Goal: Task Accomplishment & Management: Use online tool/utility

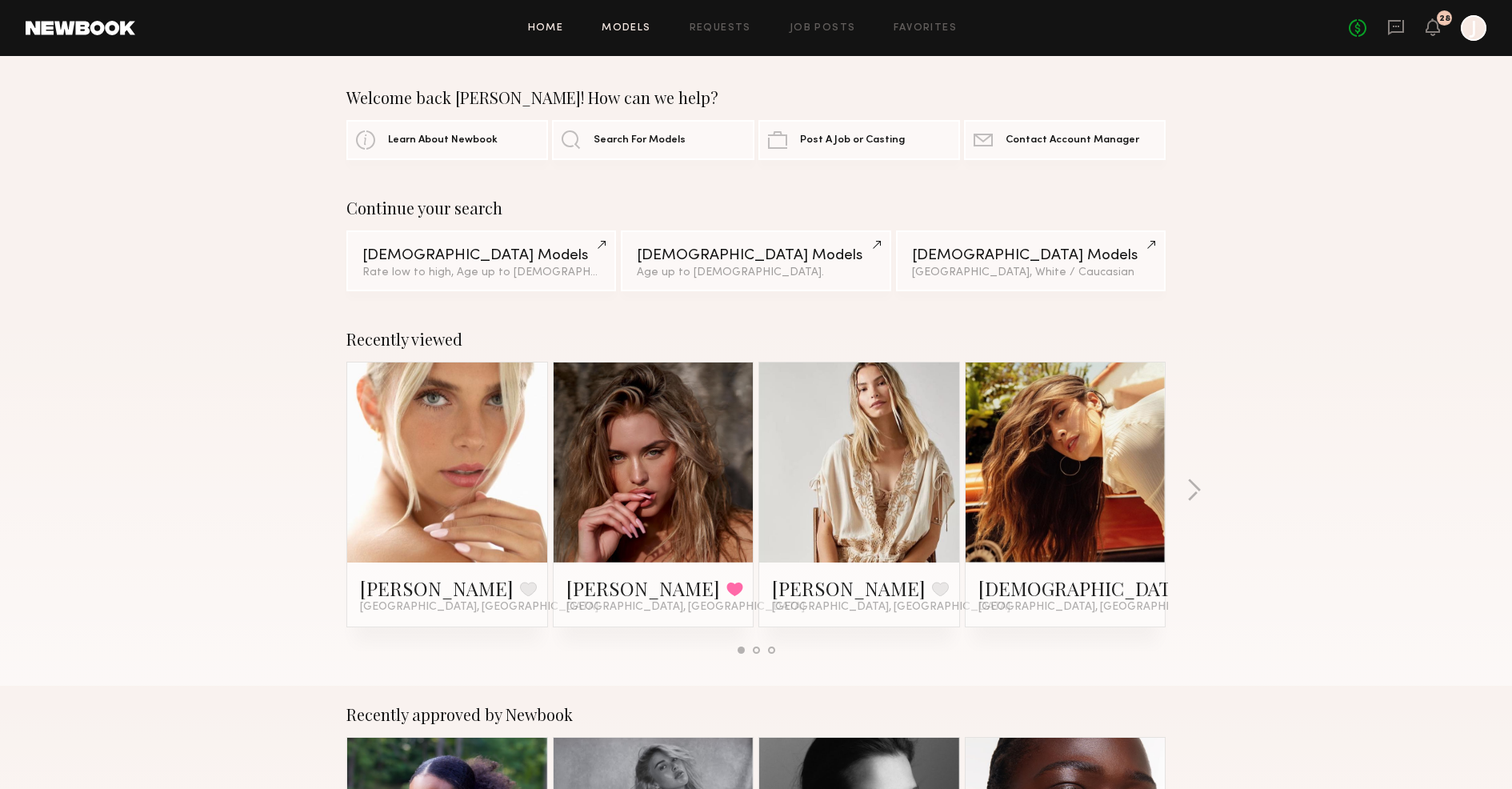
click at [632, 26] on link "Models" at bounding box center [626, 28] width 49 height 10
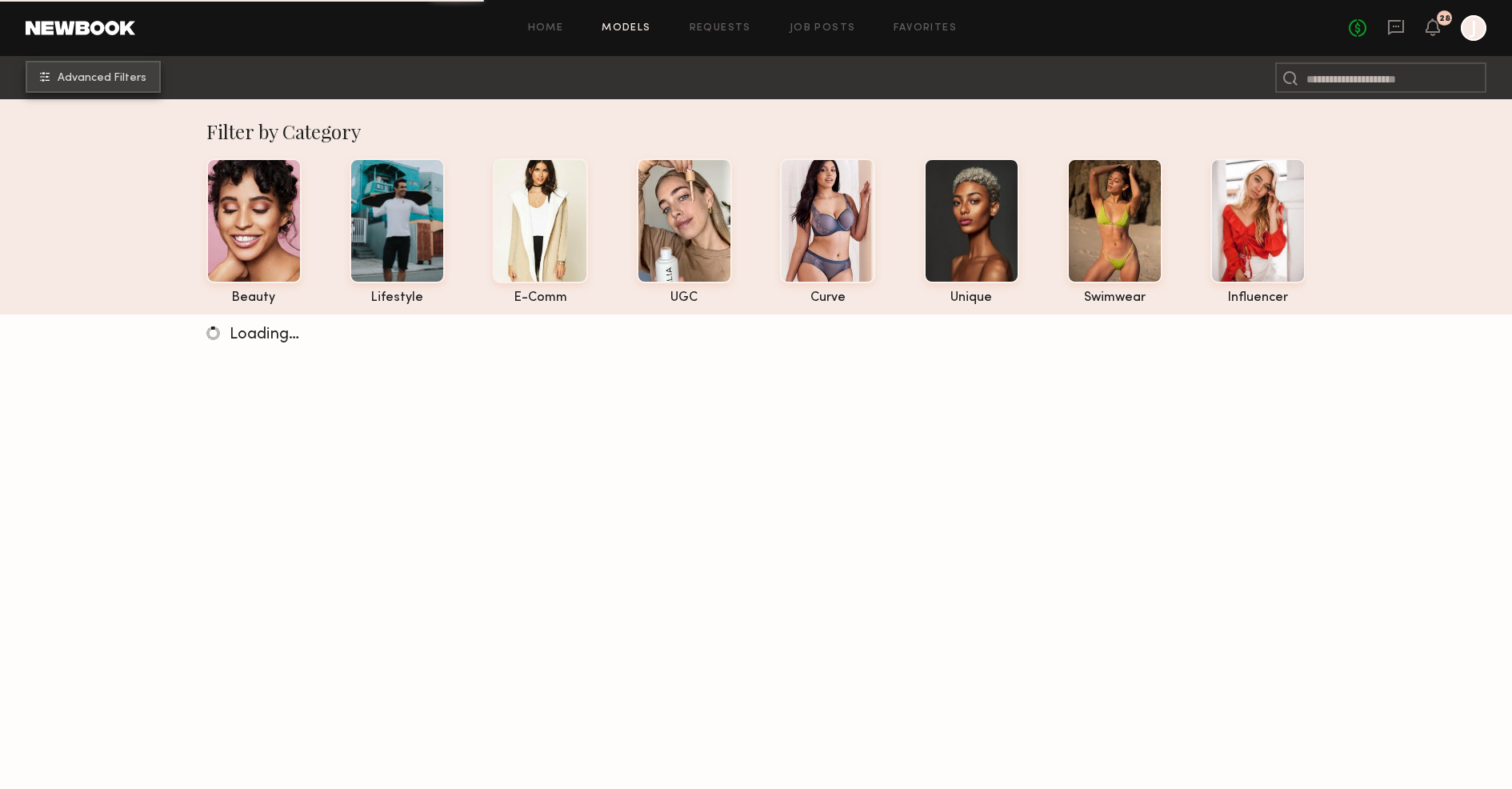
click at [100, 76] on span "Advanced Filters" at bounding box center [102, 78] width 88 height 11
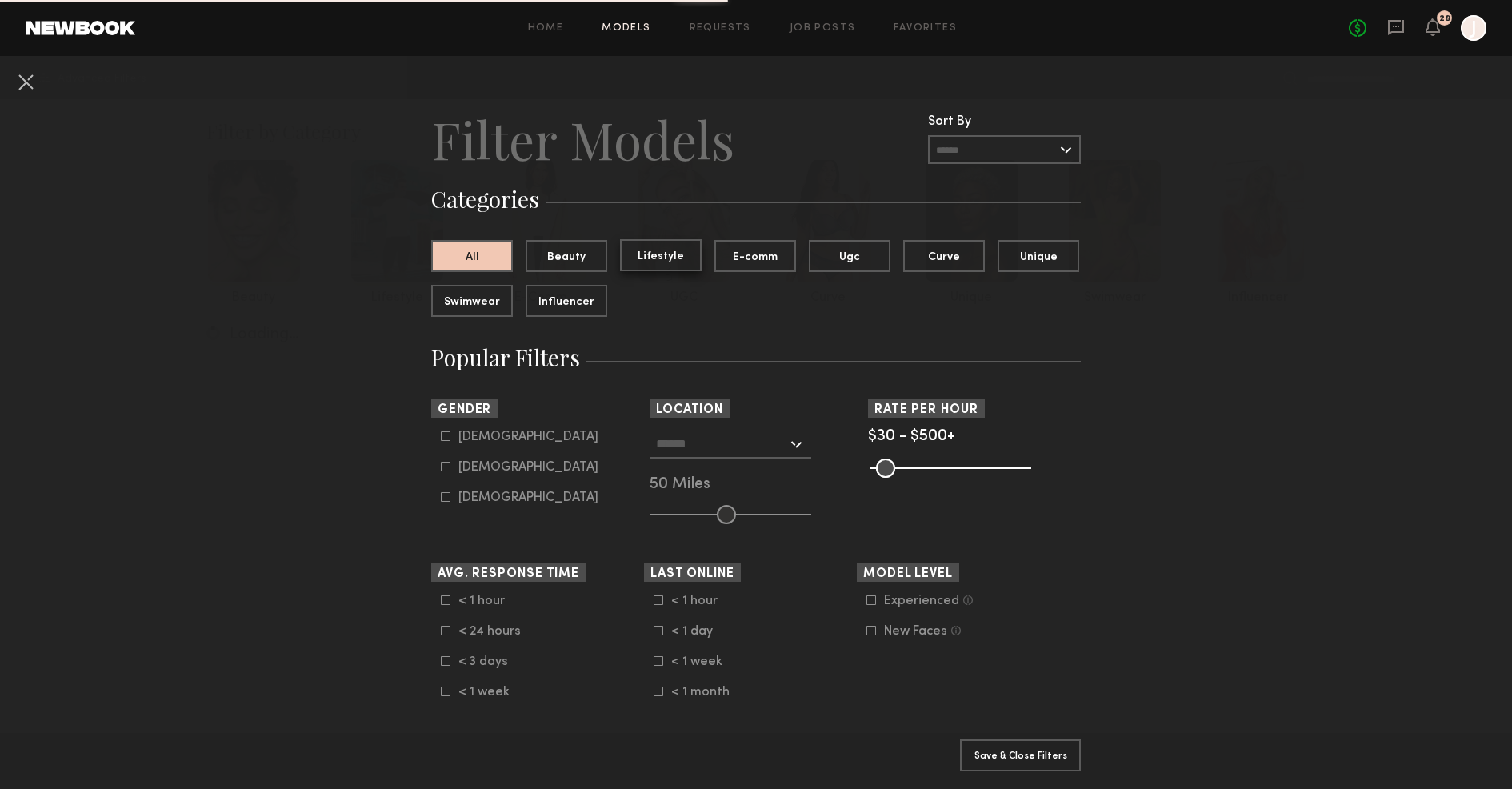
click at [668, 250] on button "Lifestyle" at bounding box center [661, 255] width 82 height 32
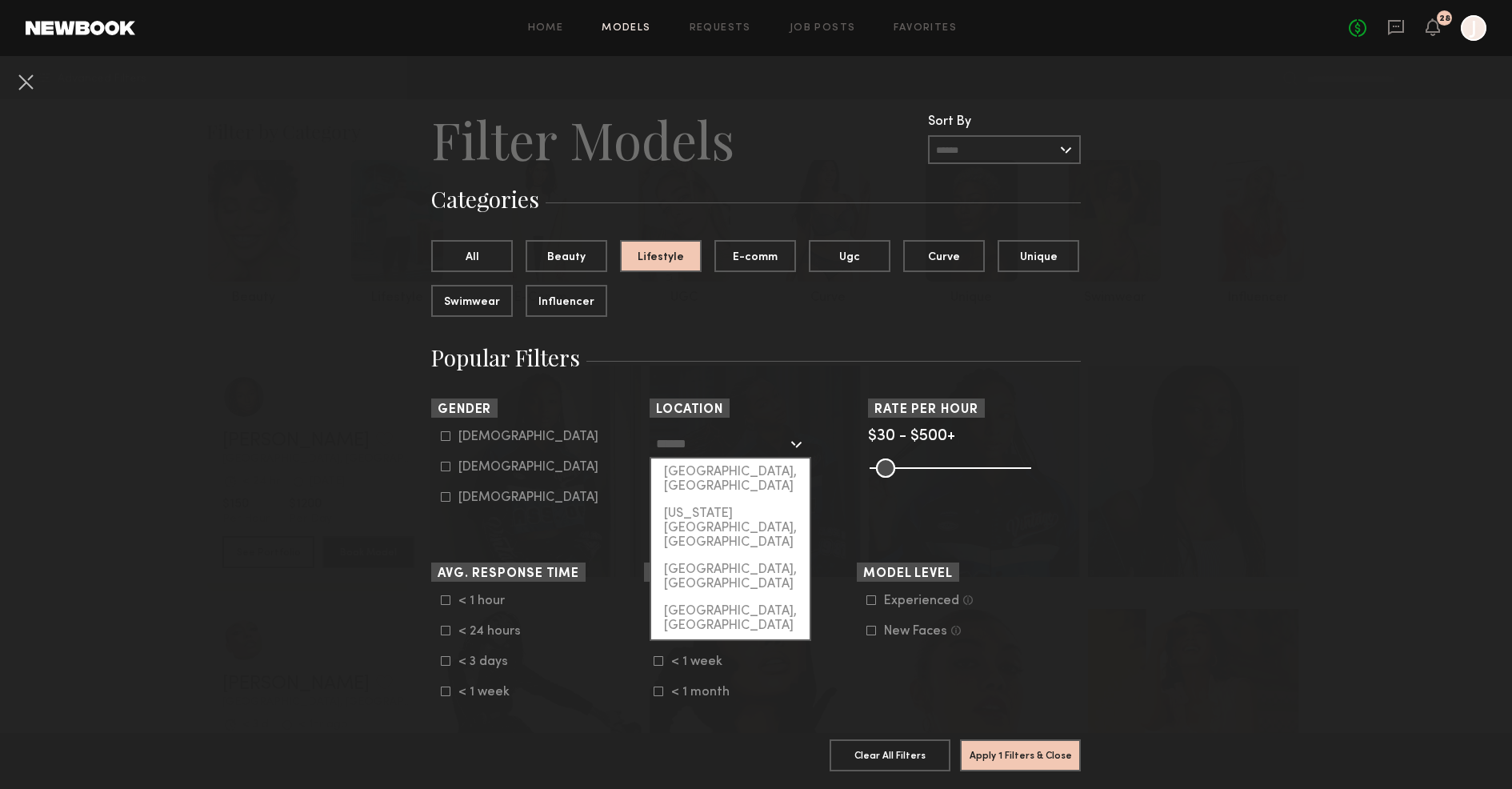
click at [743, 448] on input "text" at bounding box center [721, 443] width 131 height 27
click at [738, 473] on div "[GEOGRAPHIC_DATA], [GEOGRAPHIC_DATA]" at bounding box center [731, 479] width 158 height 41
type input "**********"
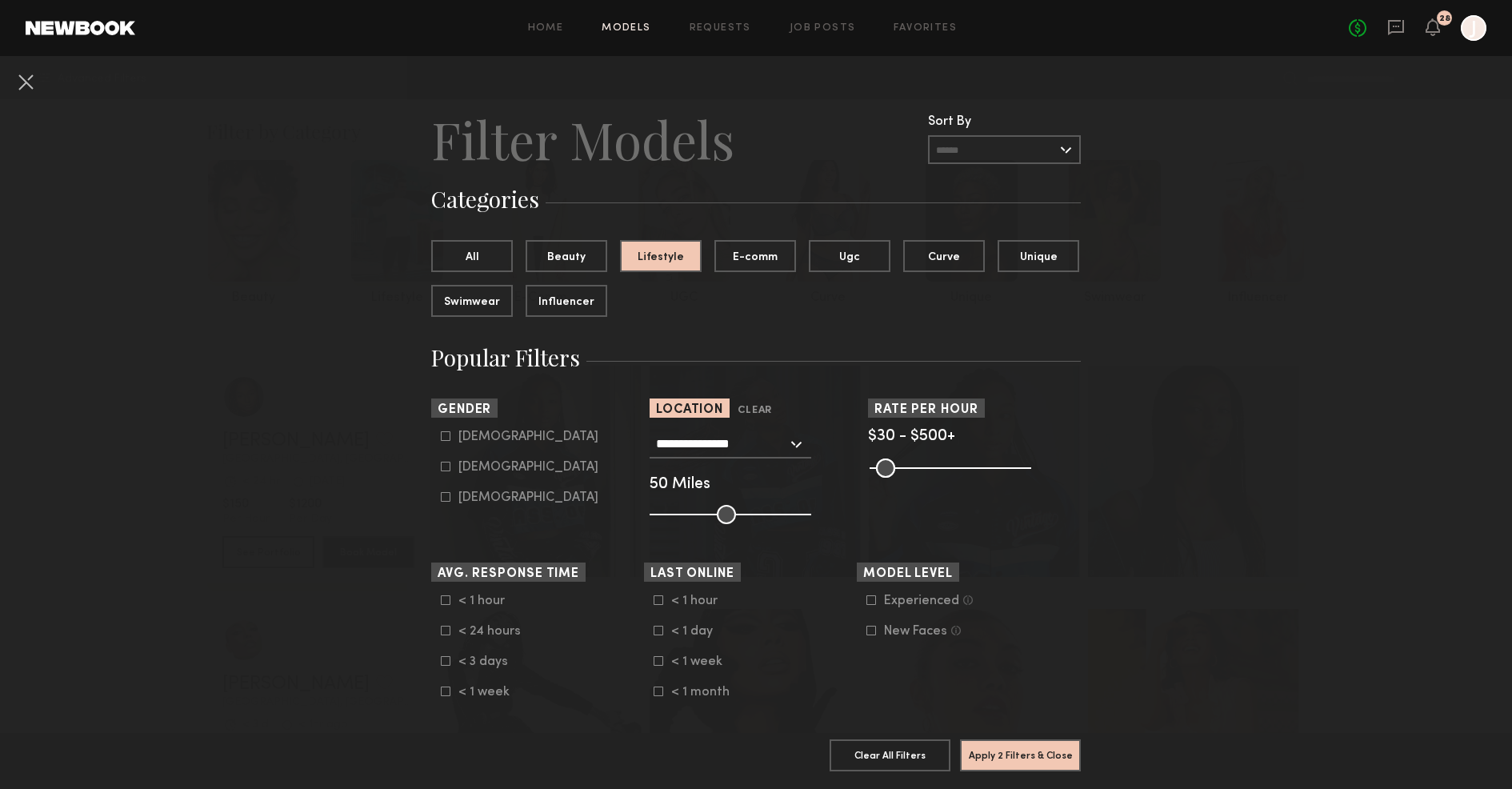
scroll to position [35, 0]
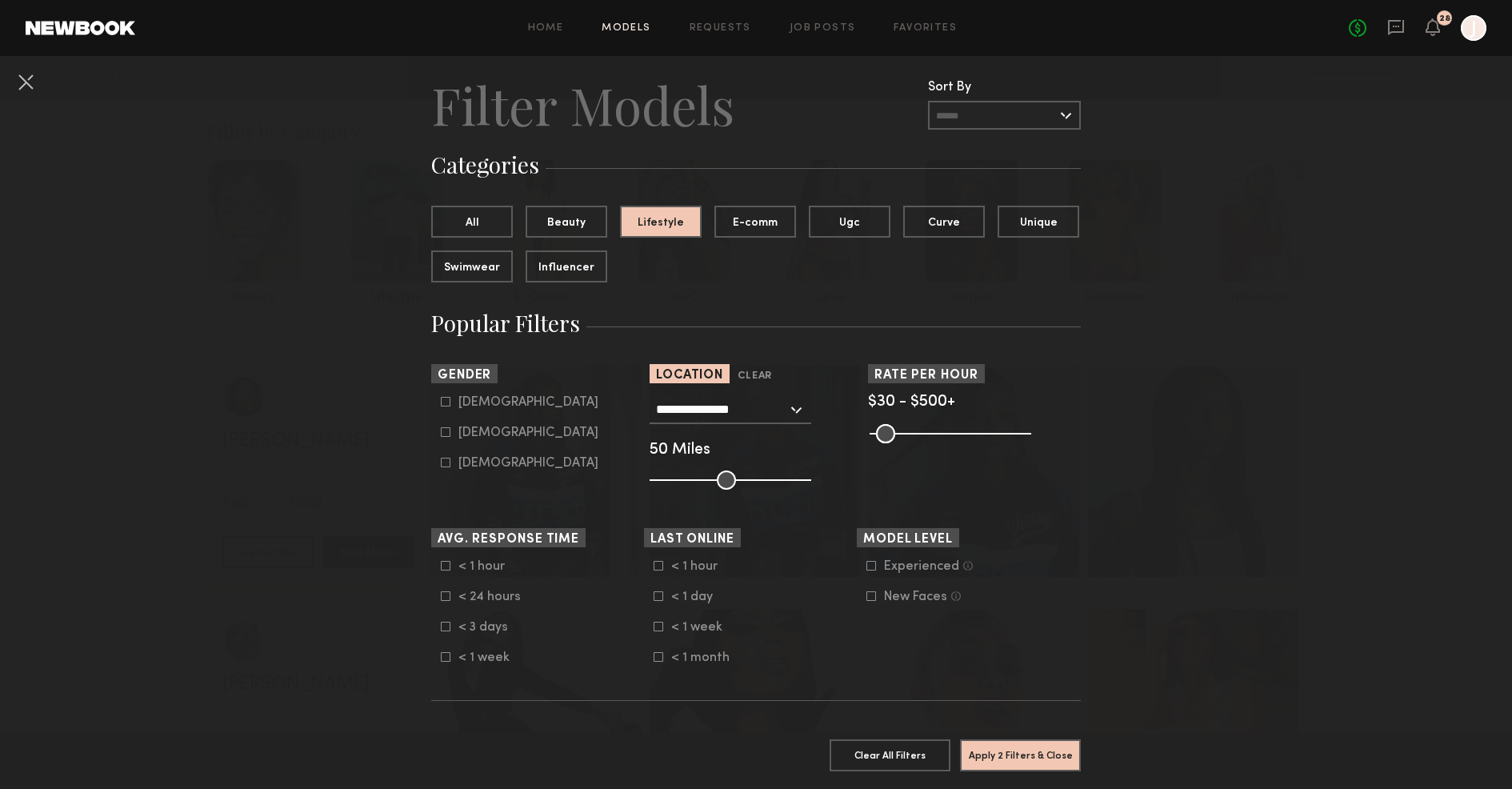
click at [448, 433] on icon at bounding box center [445, 432] width 9 height 9
type input "**"
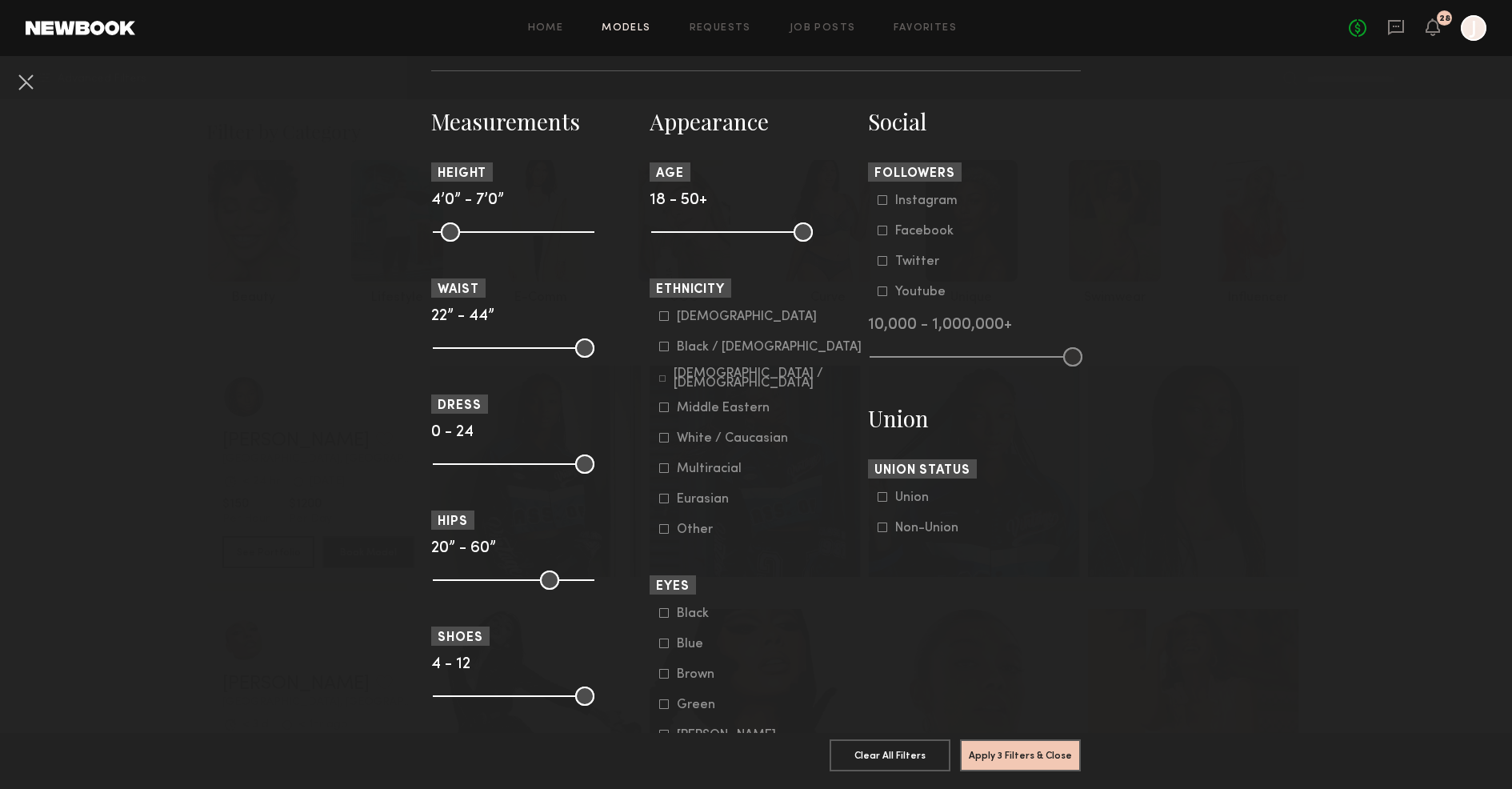
scroll to position [688, 0]
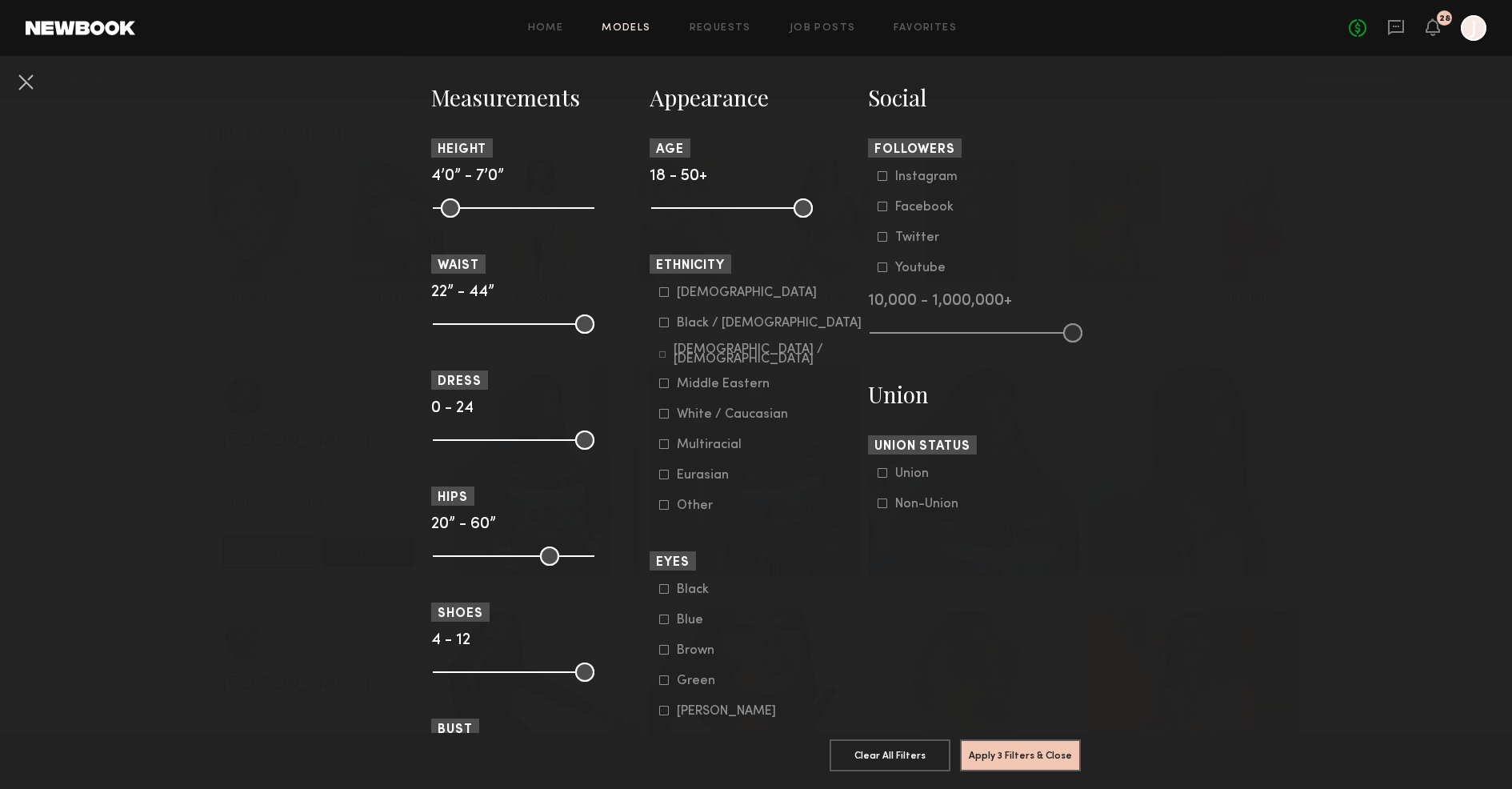
click at [663, 418] on icon at bounding box center [664, 413] width 9 height 9
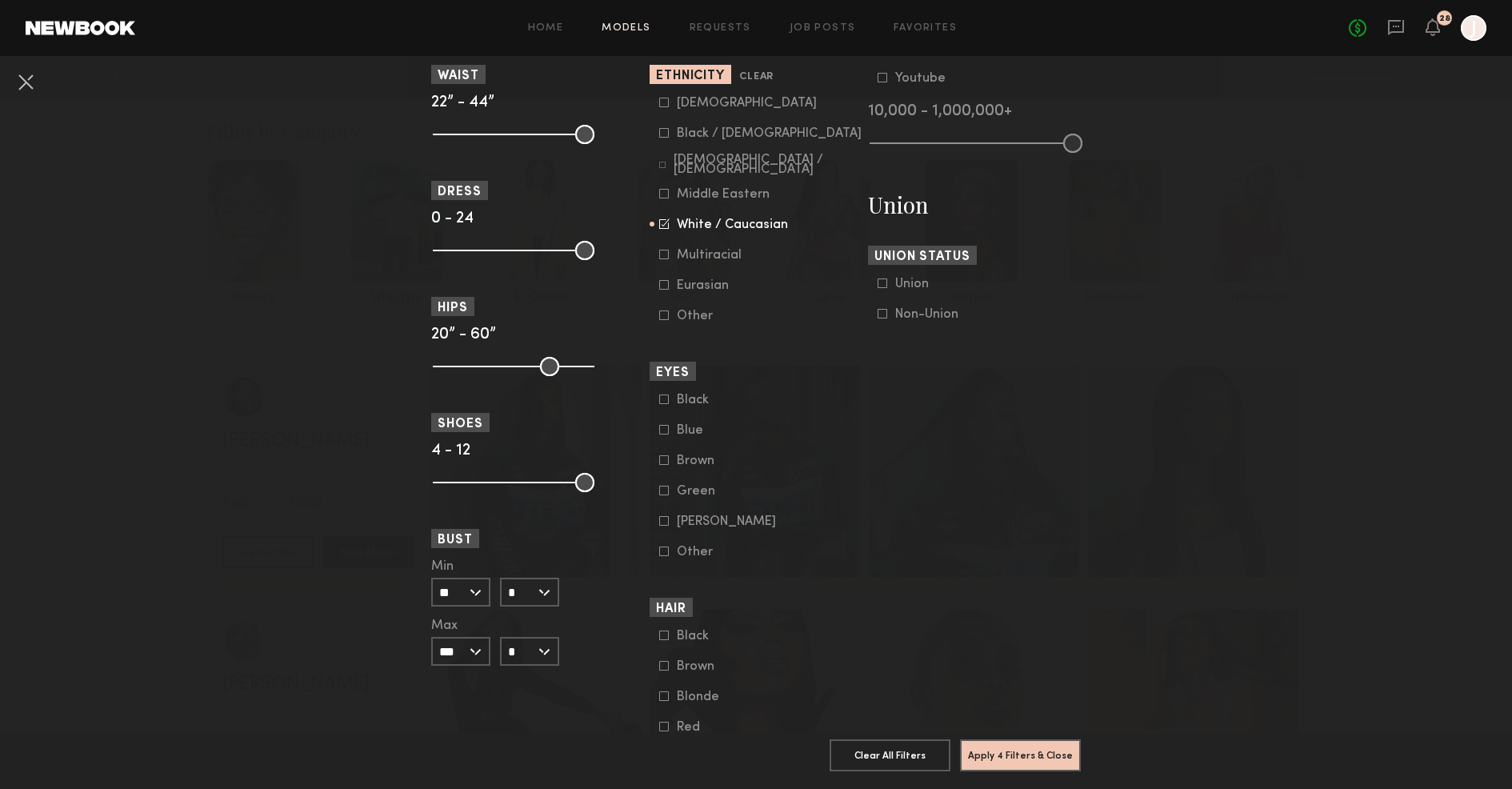
scroll to position [1037, 0]
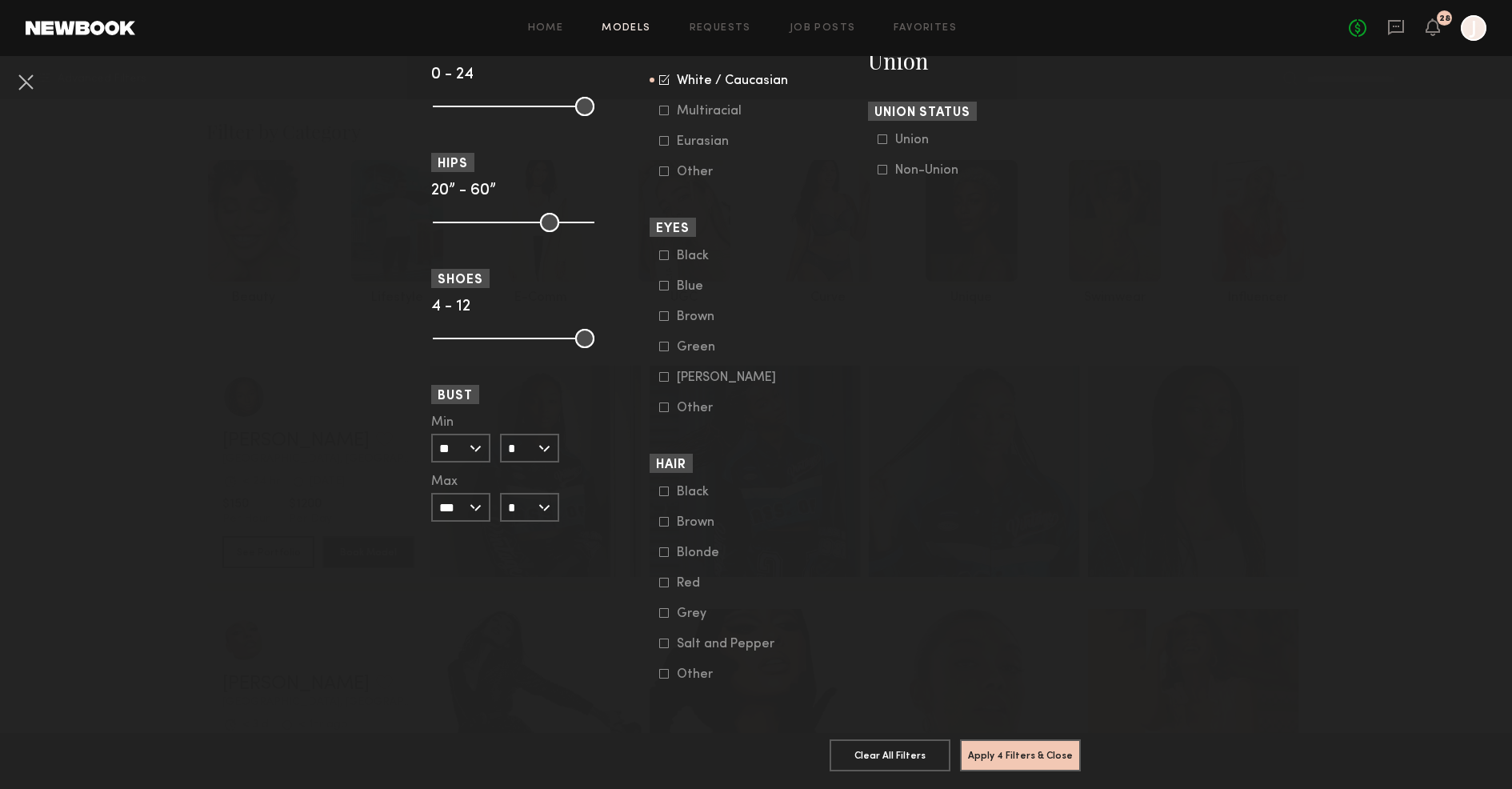
click at [663, 547] on icon at bounding box center [664, 552] width 9 height 9
click at [1011, 765] on button "Apply 5 Filters & Close" at bounding box center [1021, 755] width 121 height 32
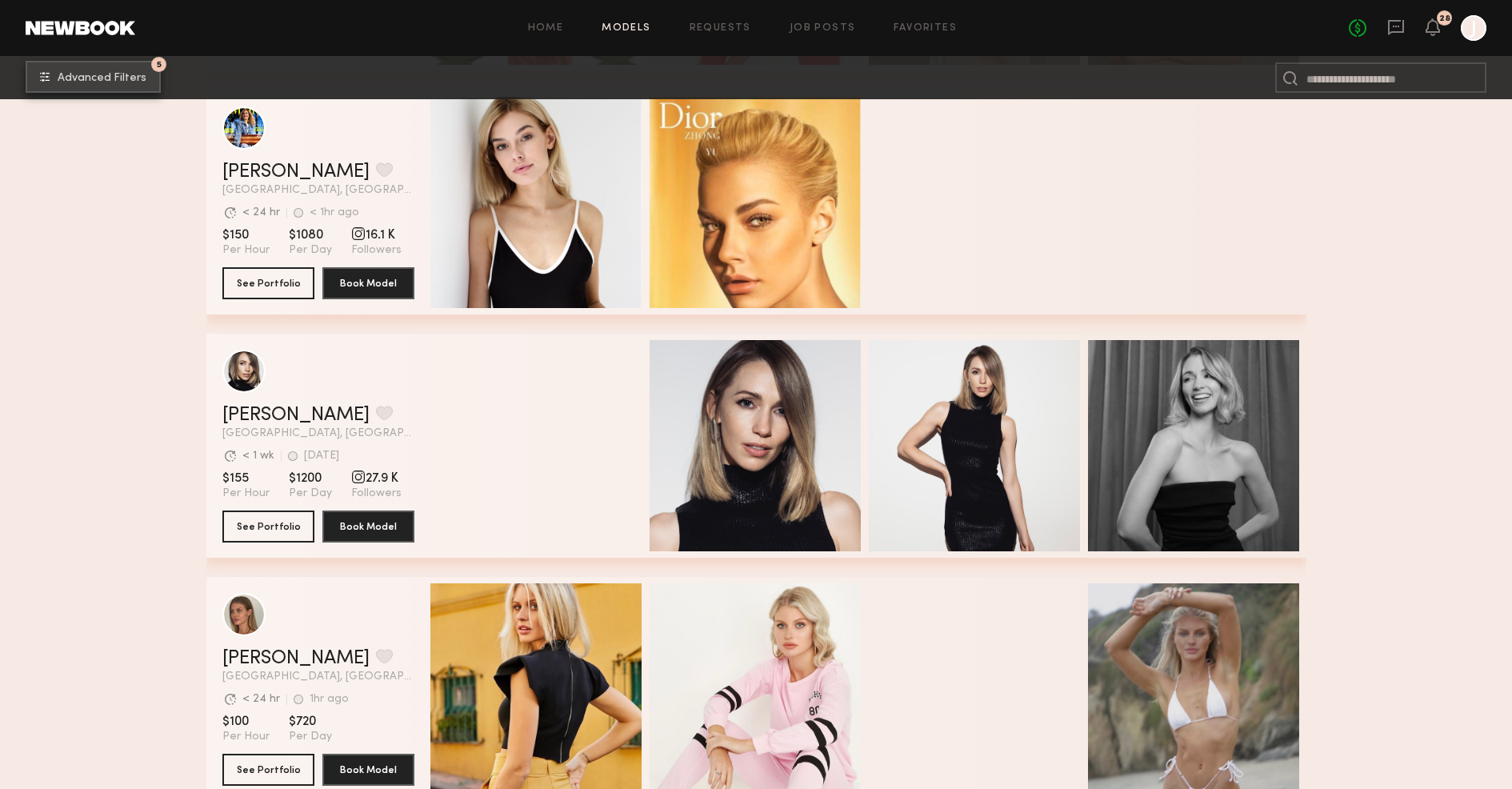
scroll to position [9718, 0]
